Goal: Task Accomplishment & Management: Use online tool/utility

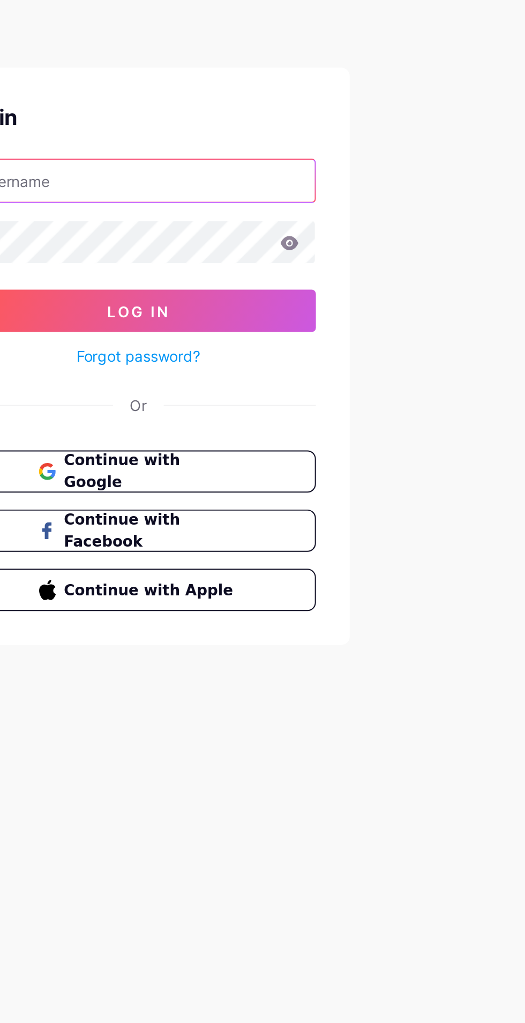
click at [290, 129] on input "text" at bounding box center [262, 125] width 179 height 21
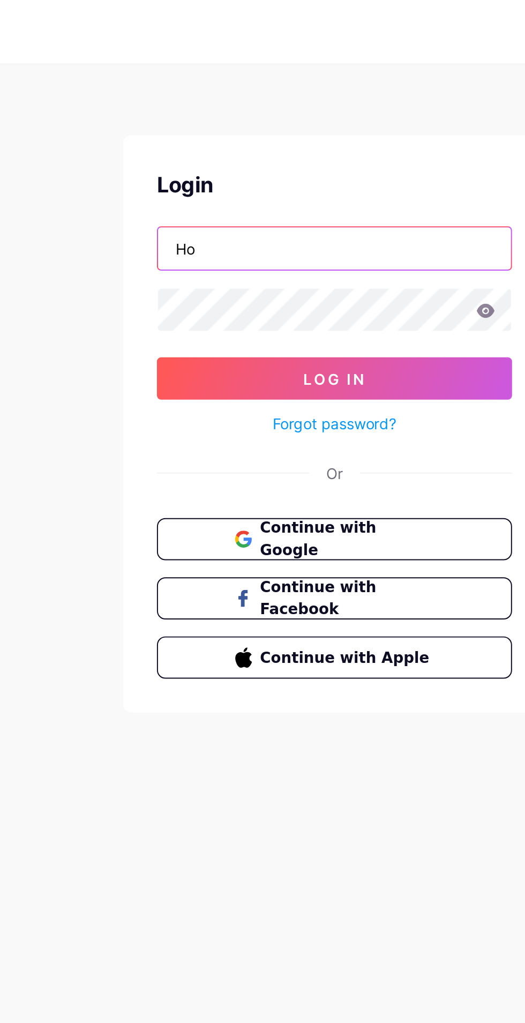
type input "H"
type input "[EMAIL_ADDRESS][DOMAIN_NAME]"
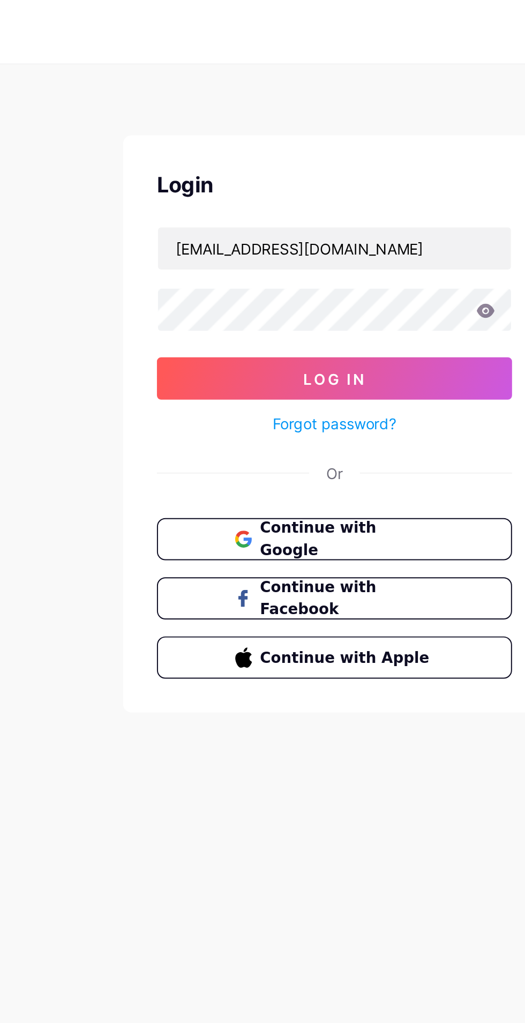
click at [274, 188] on span "Log In" at bounding box center [263, 192] width 32 height 9
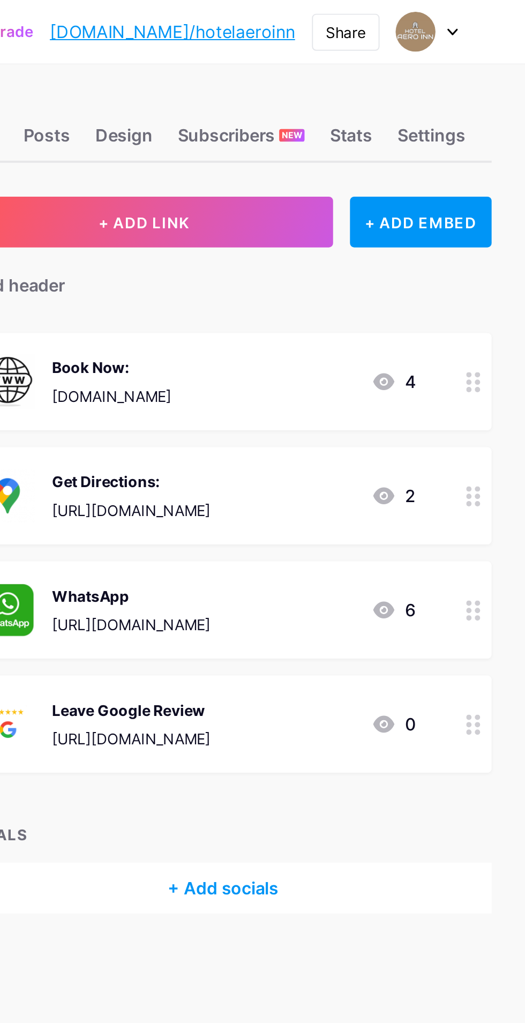
click at [365, 250] on div "Get Directions: [URL][DOMAIN_NAME]" at bounding box center [325, 251] width 80 height 28
click at [365, 245] on div "Get Directions:" at bounding box center [325, 243] width 80 height 11
click at [365, 254] on div "[URL][DOMAIN_NAME]" at bounding box center [325, 258] width 80 height 11
click at [365, 248] on div "Get Directions:" at bounding box center [325, 243] width 80 height 11
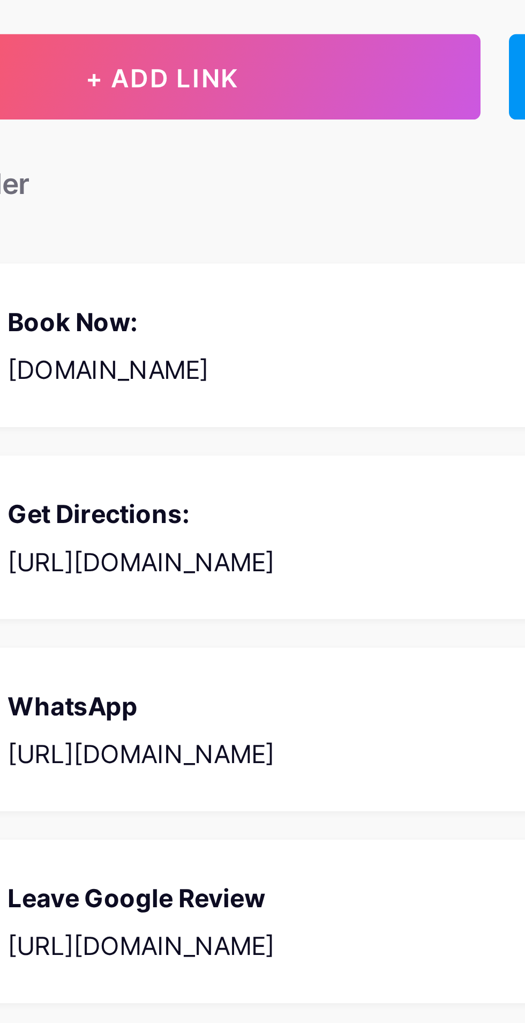
click at [365, 258] on div "[URL][DOMAIN_NAME]" at bounding box center [325, 258] width 80 height 11
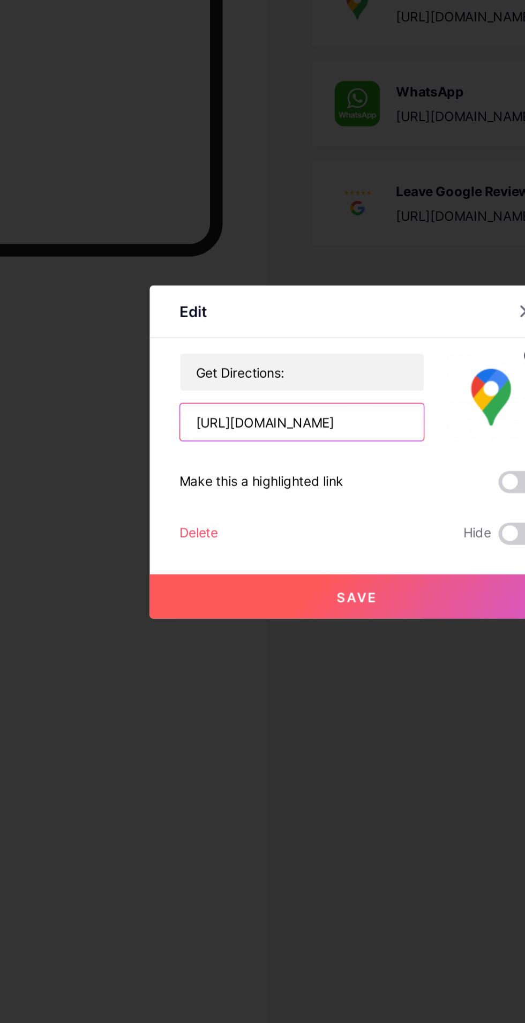
click at [240, 505] on input "[URL][DOMAIN_NAME]" at bounding box center [230, 493] width 141 height 21
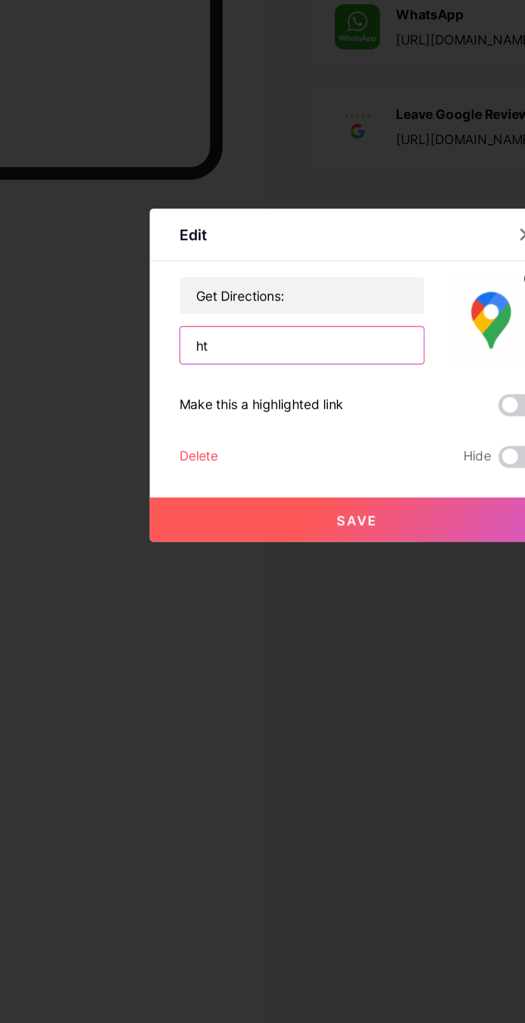
type input "h"
paste input "[URL][DOMAIN_NAME]"
type input "[URL][DOMAIN_NAME]"
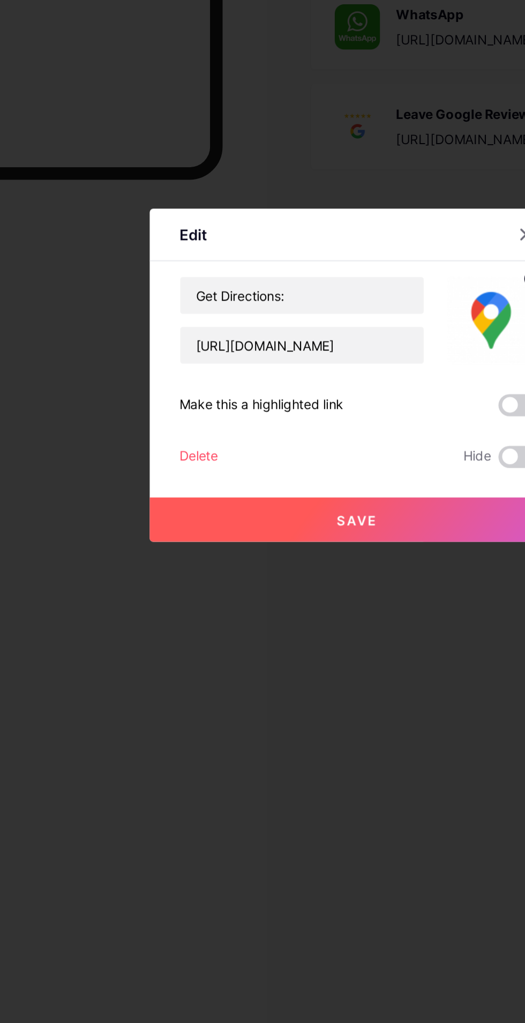
click at [317, 505] on img at bounding box center [339, 479] width 51 height 51
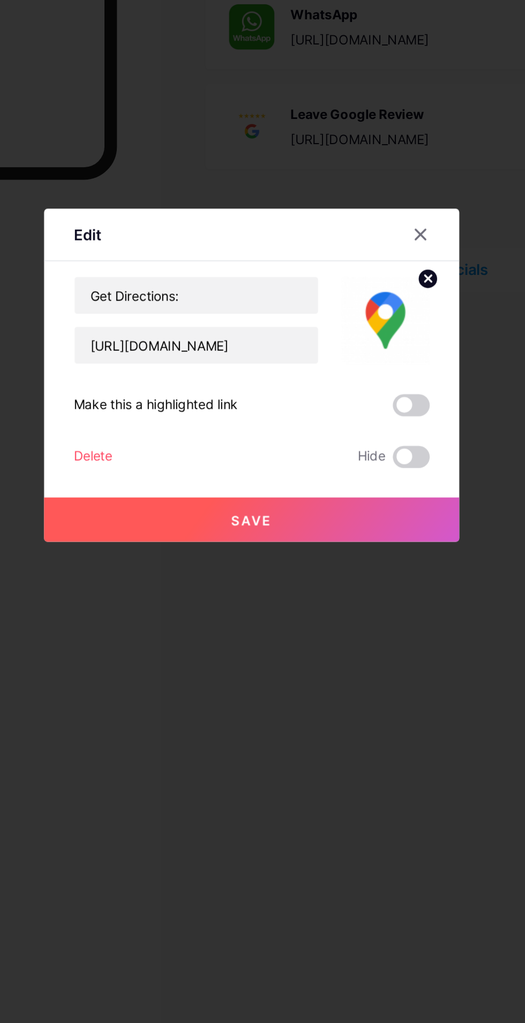
click at [268, 600] on span "Save" at bounding box center [263, 595] width 24 height 9
